Goal: Task Accomplishment & Management: Manage account settings

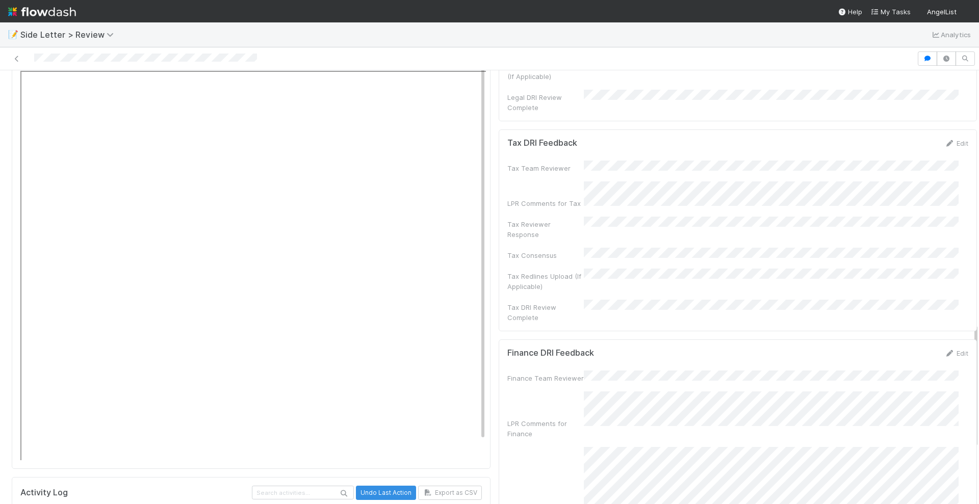
scroll to position [873, 0]
click at [815, 148] on icon at bounding box center [949, 151] width 10 height 7
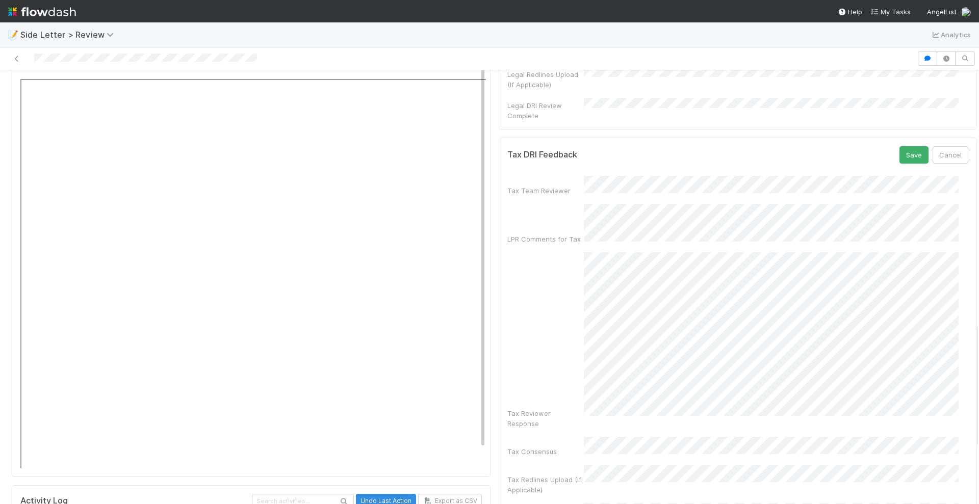
click at [815, 383] on div "Tax DRI Feedback Save Cancel Tax Team Reviewer LPR Comments for Tax Tax Reviewe…" at bounding box center [738, 336] width 479 height 397
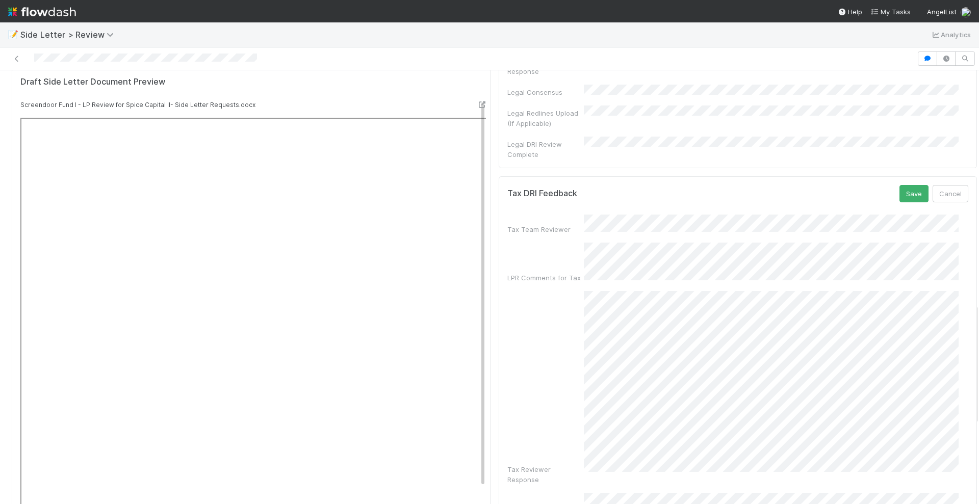
scroll to position [809, 0]
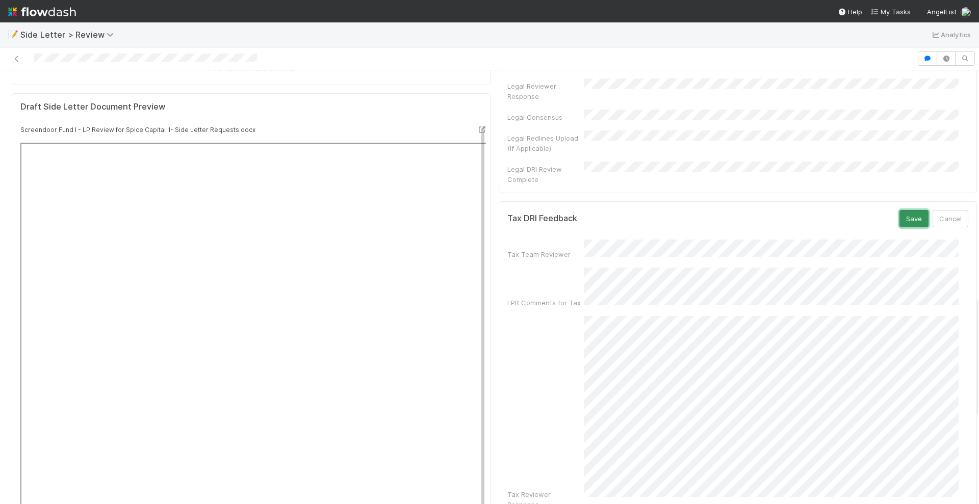
click at [815, 210] on button "Save" at bounding box center [913, 218] width 29 height 17
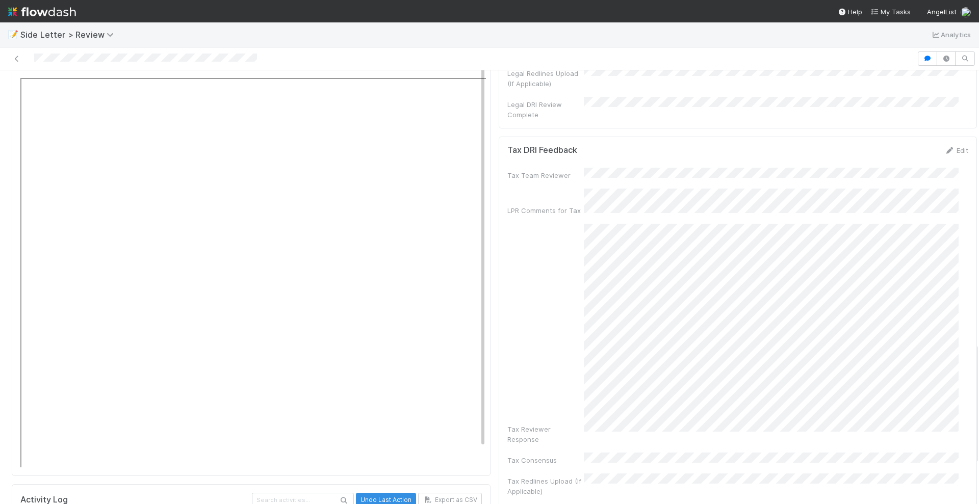
scroll to position [873, 0]
click at [815, 148] on icon at bounding box center [949, 151] width 10 height 7
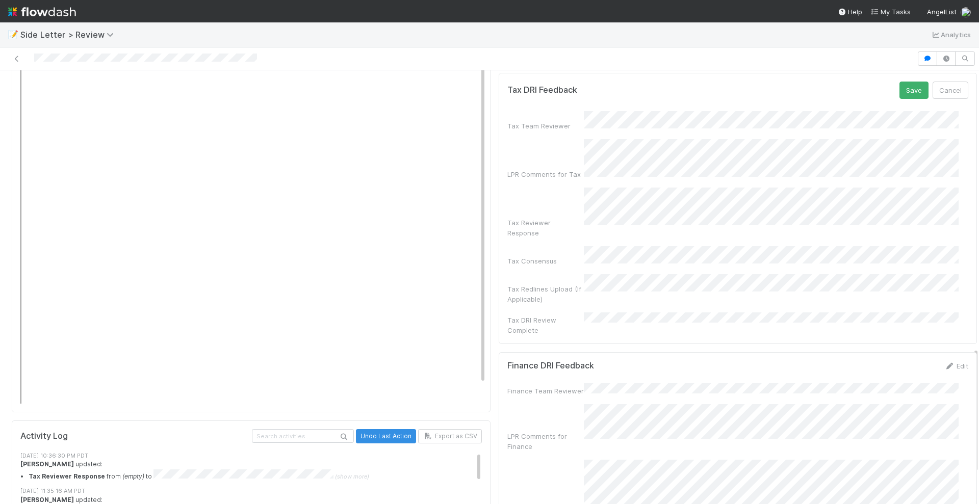
scroll to position [936, 0]
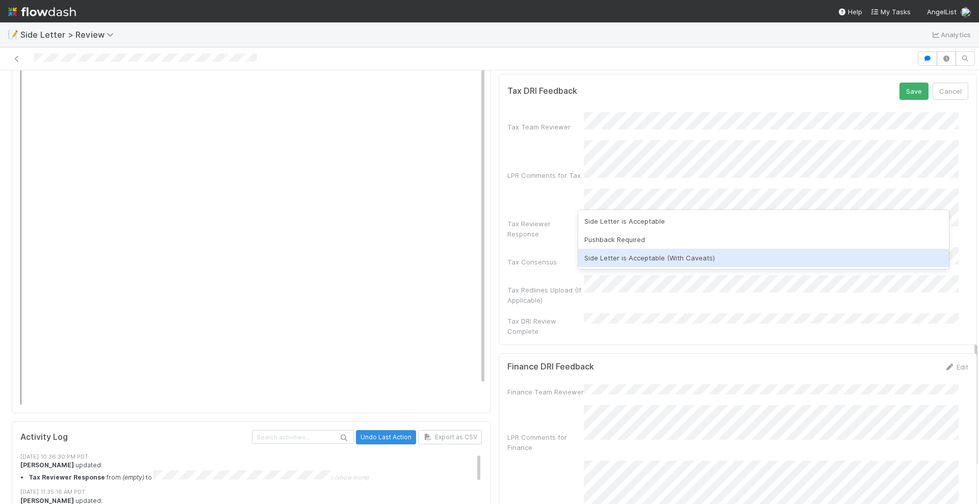
click at [627, 258] on div "Side Letter is Acceptable (With Caveats)" at bounding box center [763, 258] width 371 height 18
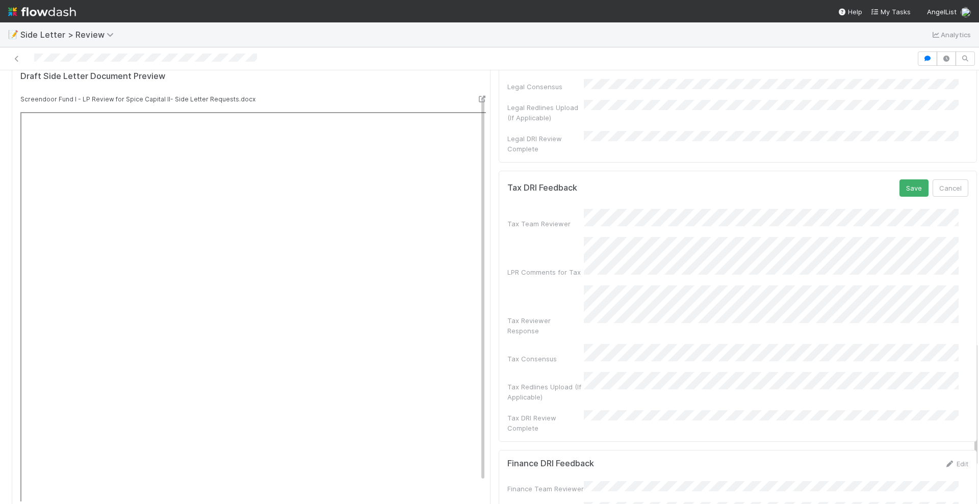
scroll to position [682, 0]
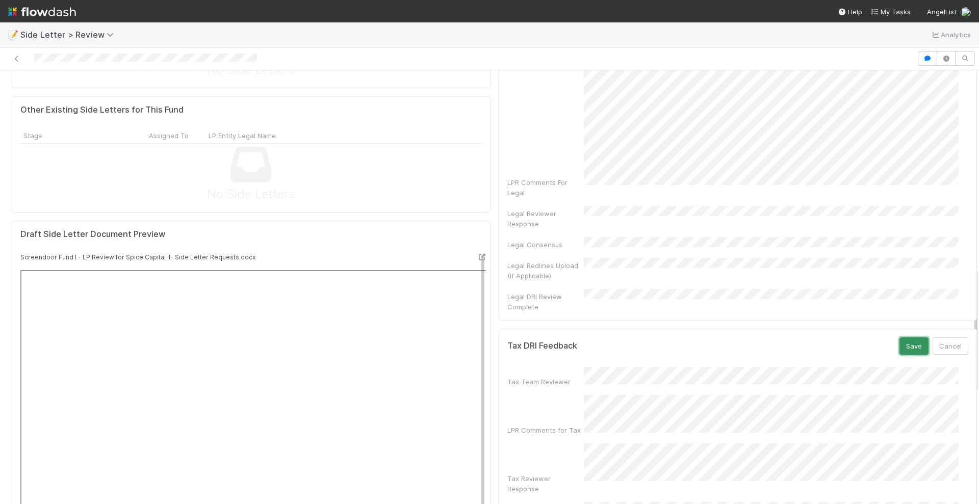
click at [815, 337] on button "Save" at bounding box center [913, 345] width 29 height 17
click at [64, 12] on img at bounding box center [42, 11] width 68 height 17
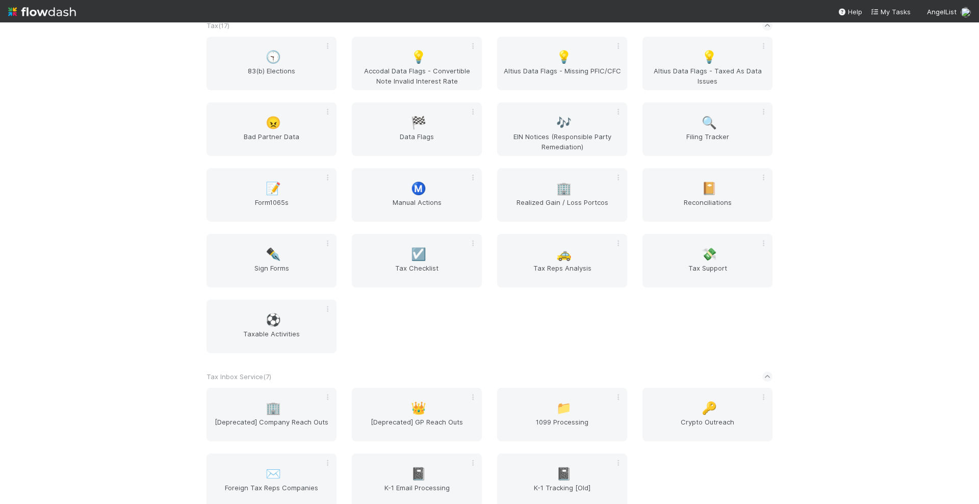
scroll to position [1975, 0]
click at [711, 260] on div "💸 Tax Support" at bounding box center [707, 260] width 130 height 54
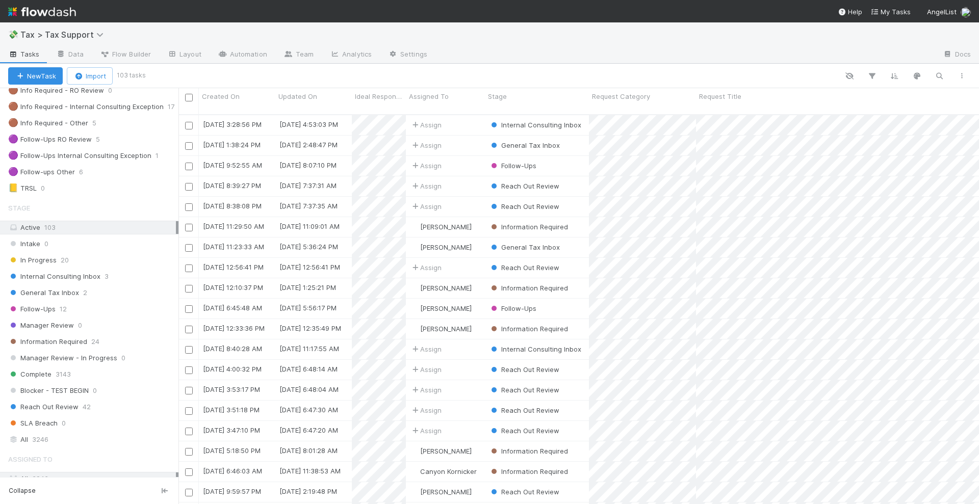
scroll to position [191, 0]
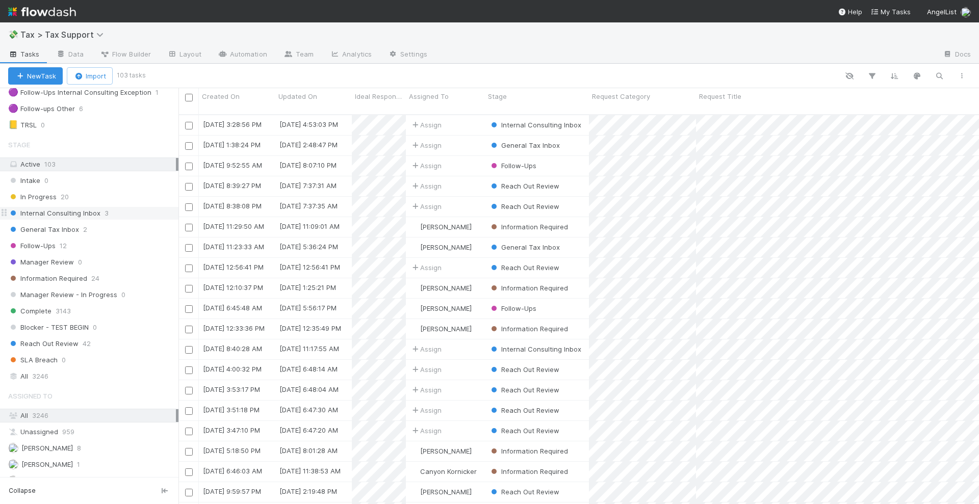
click at [113, 212] on div "Internal Consulting Inbox 3" at bounding box center [93, 213] width 170 height 13
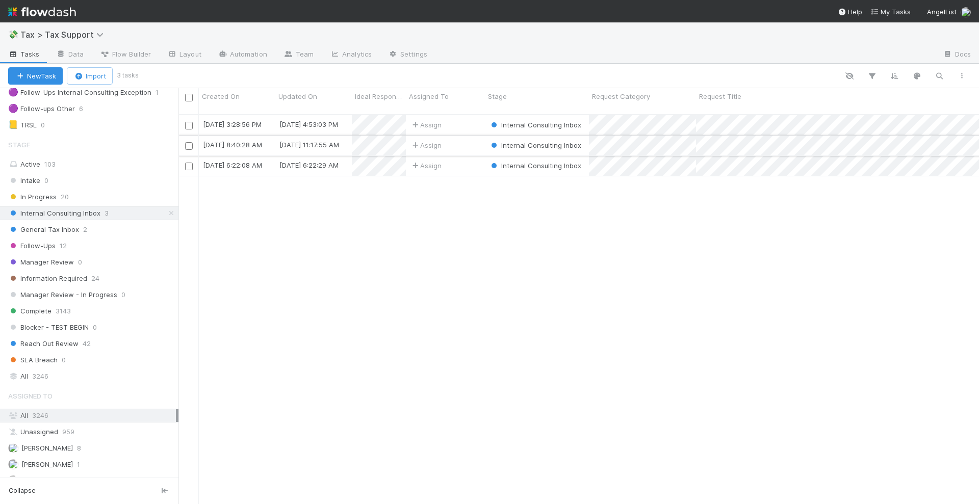
scroll to position [388, 791]
click at [464, 136] on div "Assign" at bounding box center [445, 146] width 79 height 20
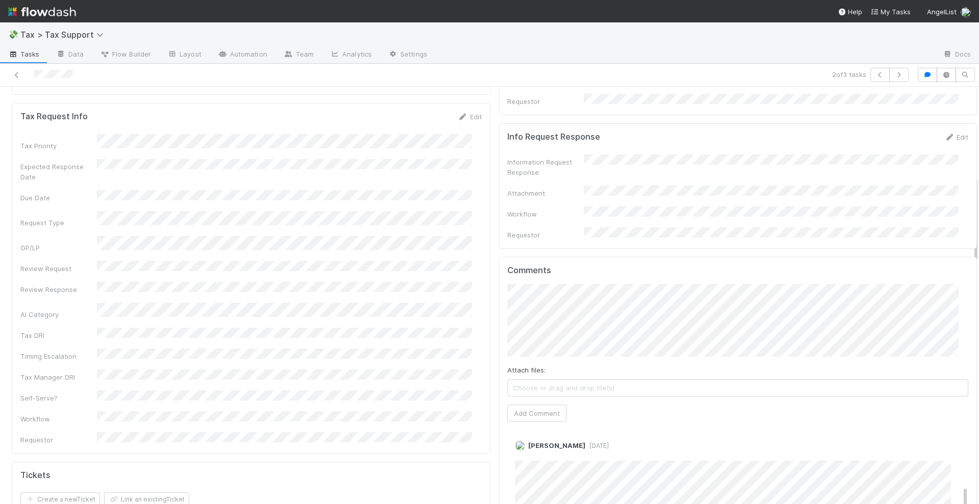
scroll to position [446, 0]
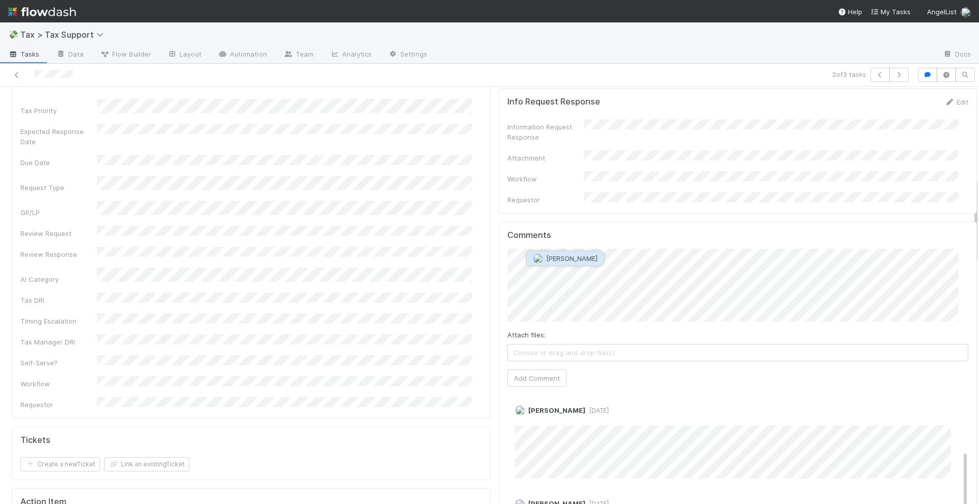
click at [568, 264] on button "Maranatha Kure" at bounding box center [565, 258] width 77 height 14
click at [531, 378] on button "Add Comment" at bounding box center [536, 386] width 59 height 17
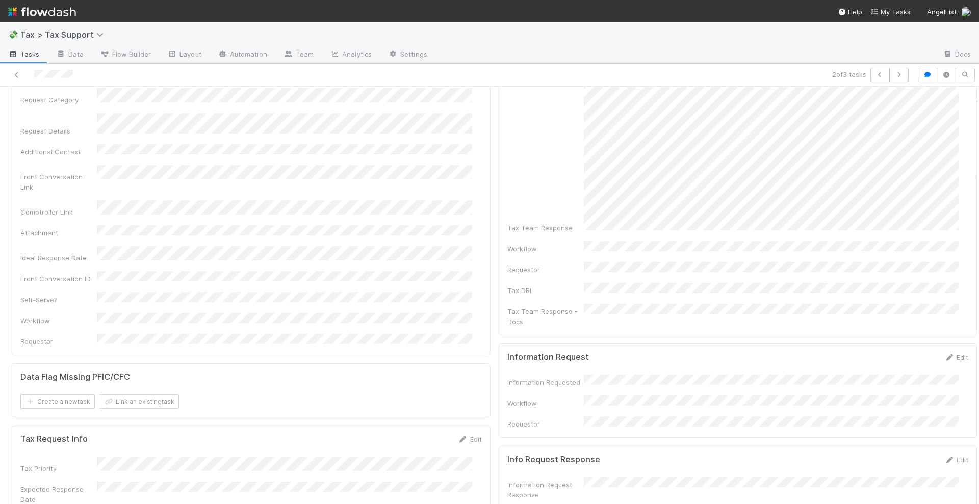
scroll to position [0, 0]
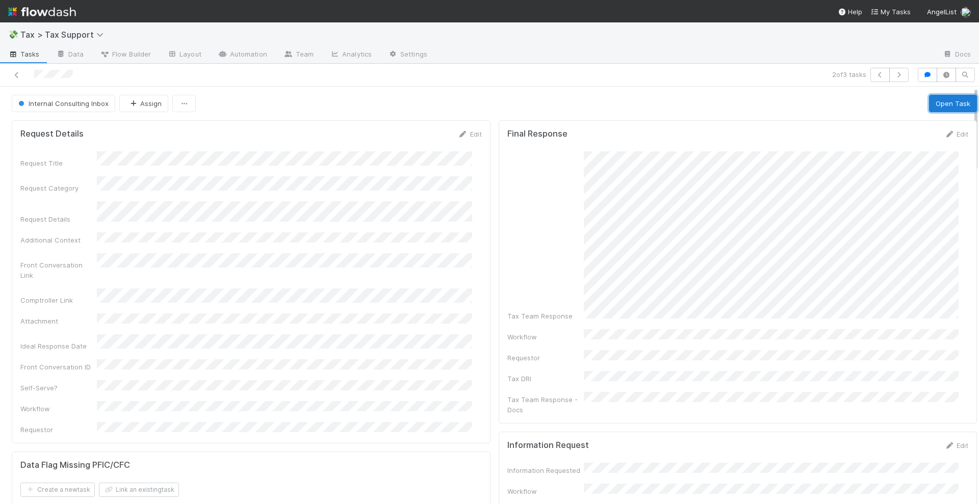
click at [815, 104] on button "Open Task" at bounding box center [953, 103] width 48 height 17
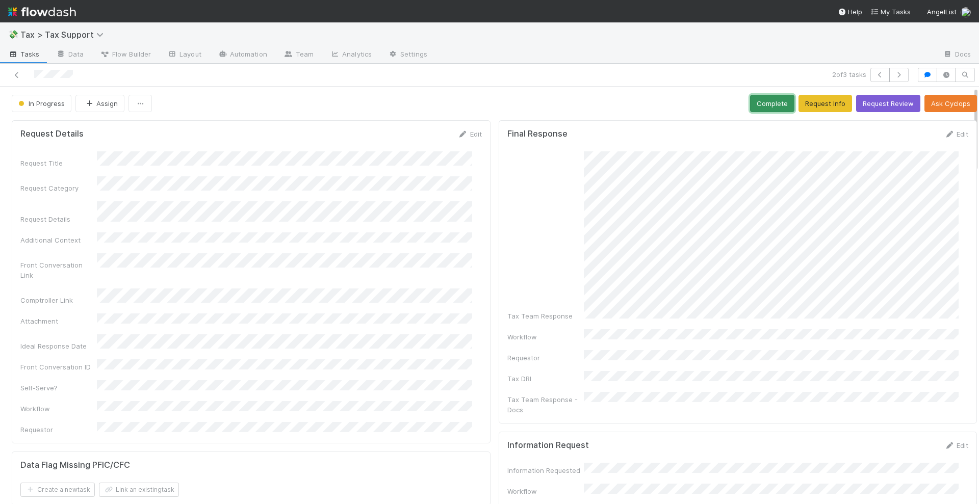
click at [758, 102] on button "Complete" at bounding box center [772, 103] width 44 height 17
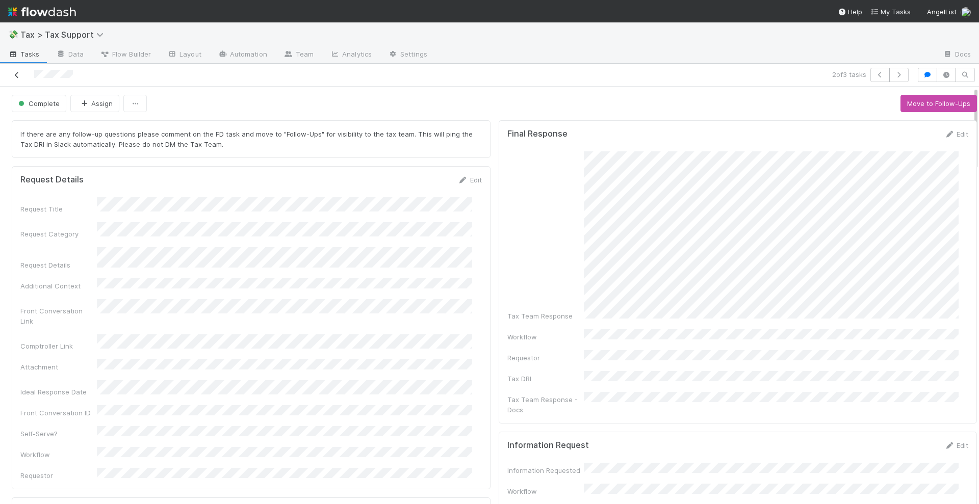
click at [18, 73] on icon at bounding box center [17, 75] width 10 height 7
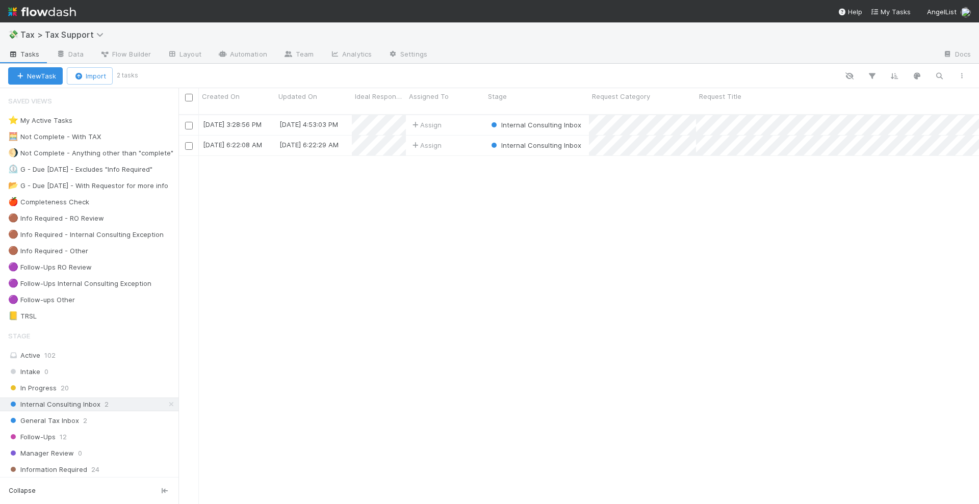
scroll to position [388, 791]
click at [467, 117] on div "Assign" at bounding box center [445, 125] width 79 height 20
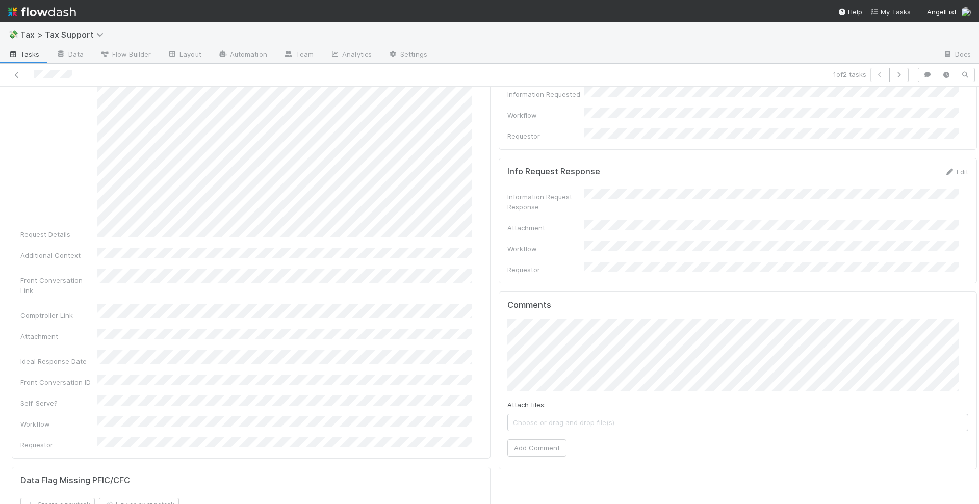
scroll to position [74, 0]
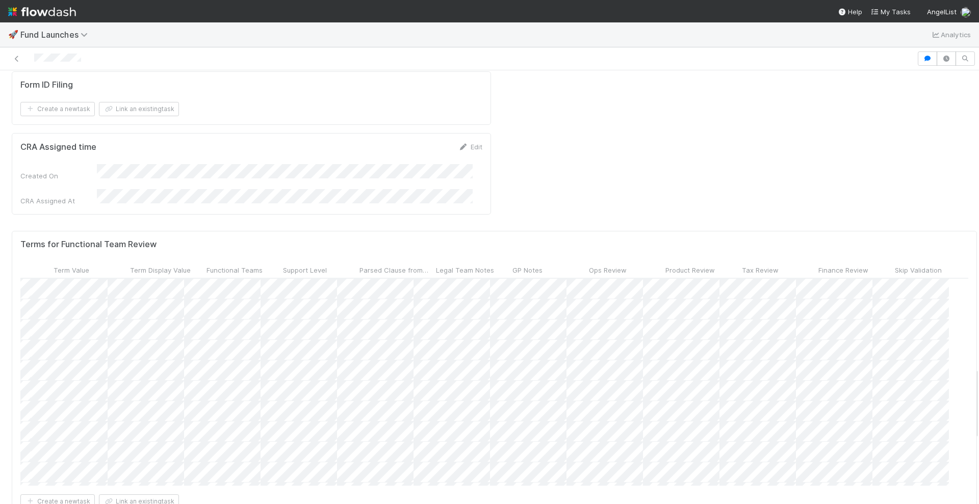
scroll to position [0, 472]
click at [742, 265] on span "Tax Review" at bounding box center [760, 270] width 37 height 10
click at [745, 133] on div "Sort ☐ → ☑" at bounding box center [781, 136] width 116 height 15
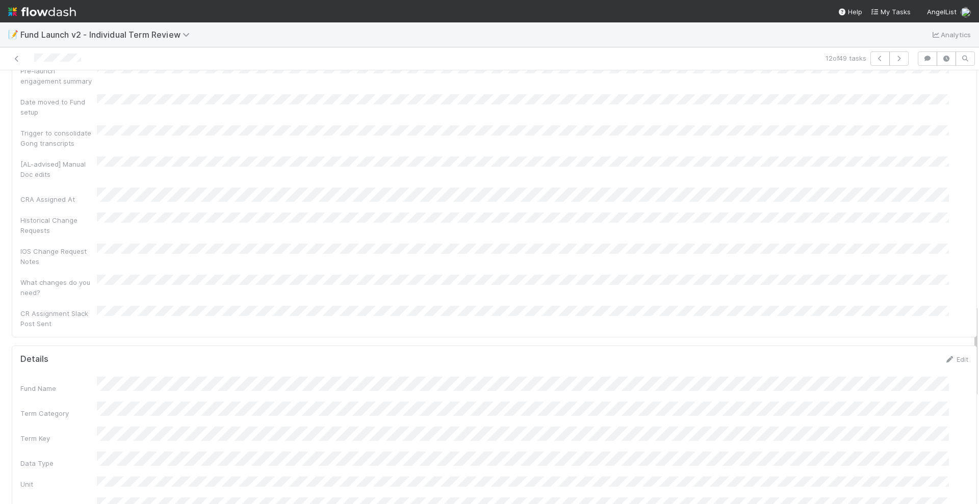
scroll to position [1019, 0]
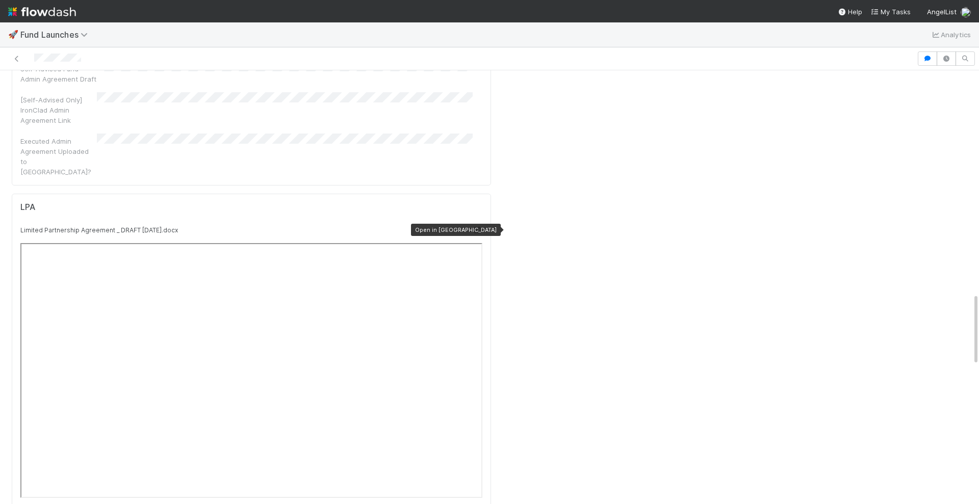
click at [472, 227] on icon at bounding box center [477, 230] width 10 height 7
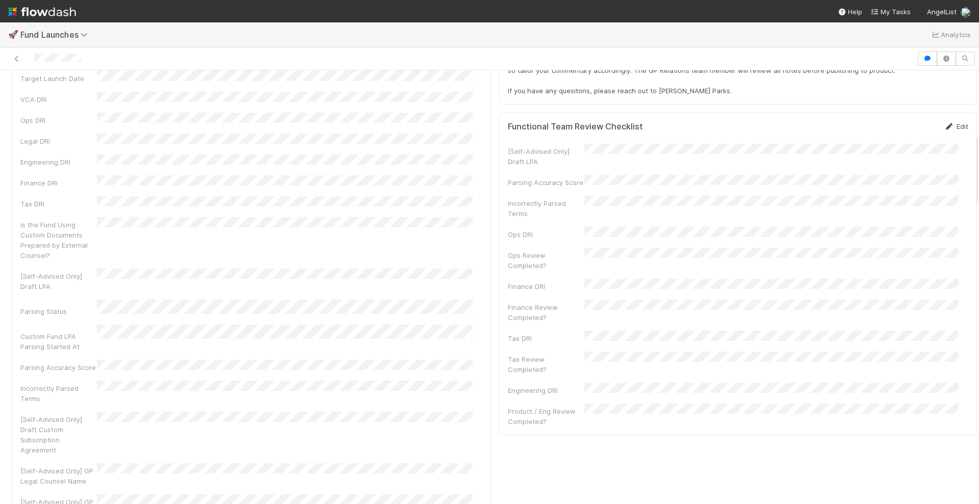
click at [944, 126] on icon at bounding box center [949, 126] width 10 height 7
click at [899, 129] on button "Save" at bounding box center [913, 129] width 29 height 17
